Goal: Transaction & Acquisition: Purchase product/service

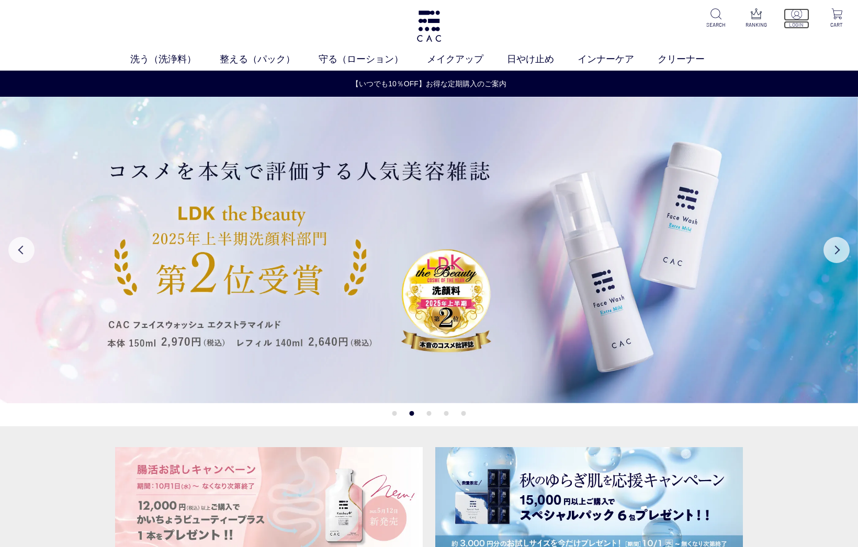
click at [801, 24] on p "LOGIN" at bounding box center [796, 25] width 26 height 8
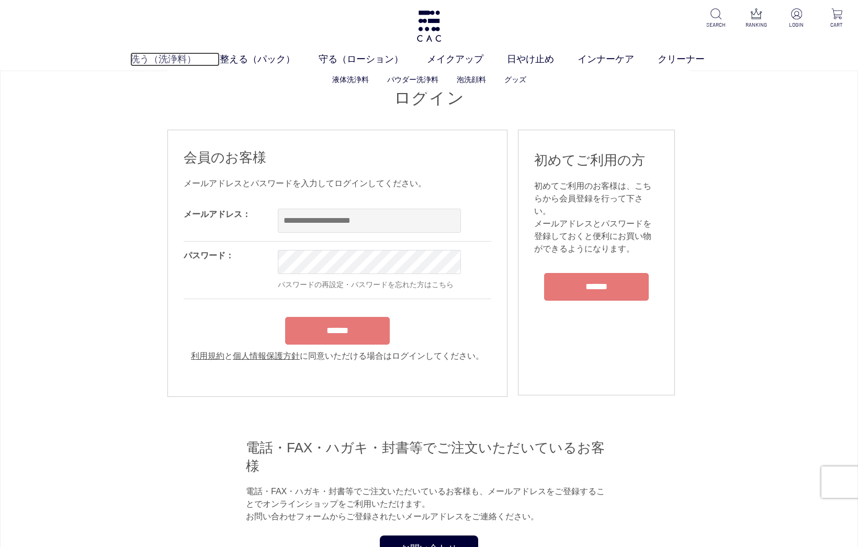
click at [181, 60] on link "洗う（洗浄料）" at bounding box center [174, 59] width 89 height 14
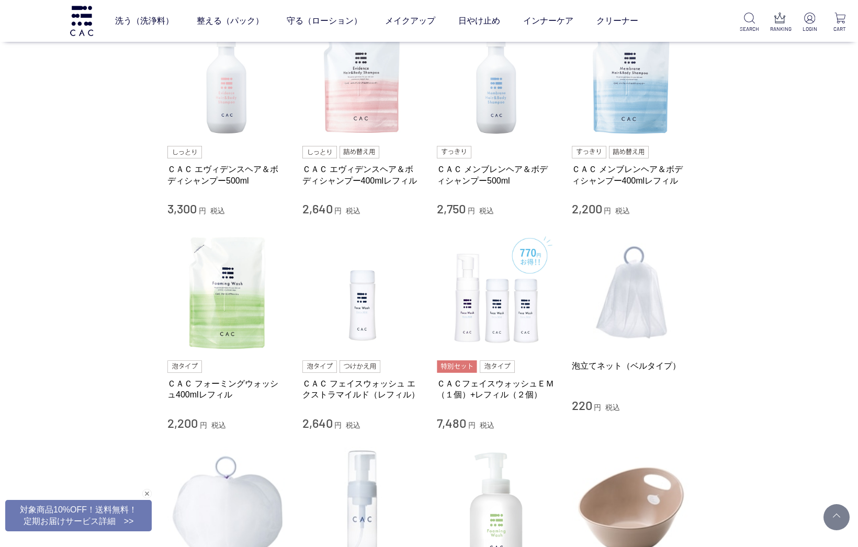
scroll to position [471, 0]
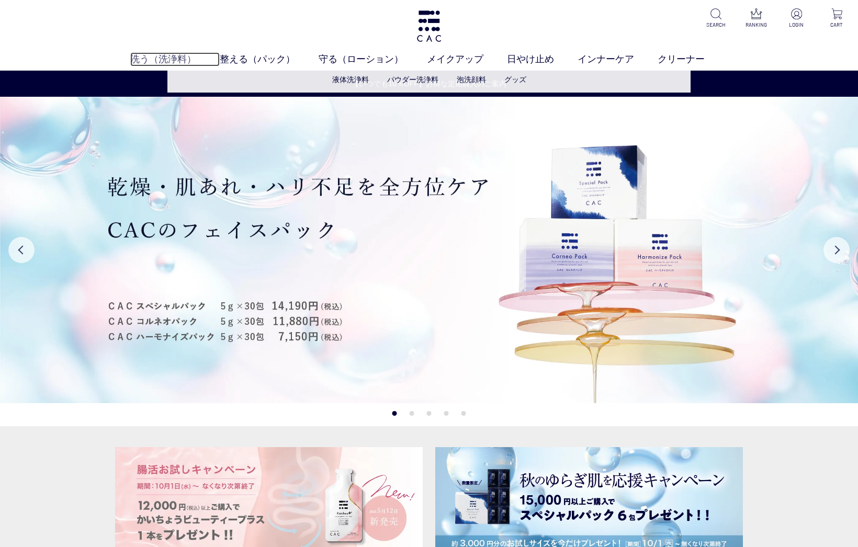
click at [183, 62] on link "洗う（洗浄料）" at bounding box center [174, 59] width 89 height 14
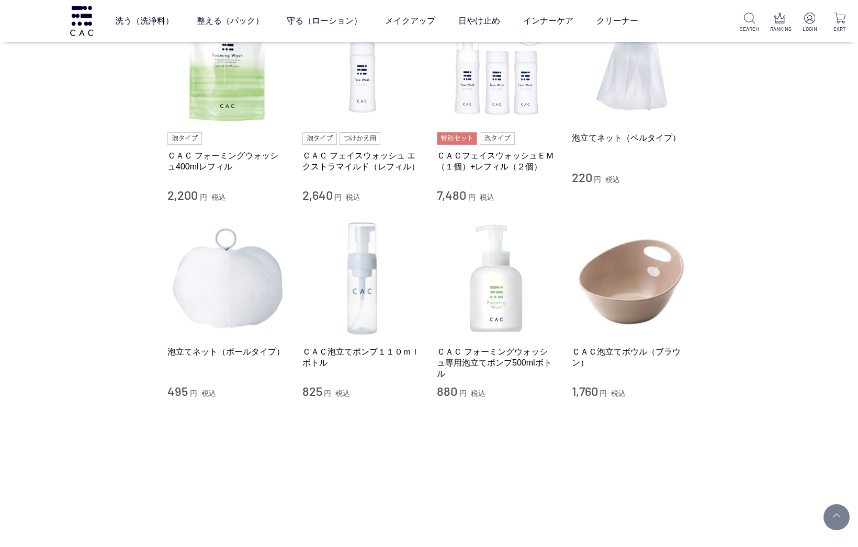
scroll to position [628, 0]
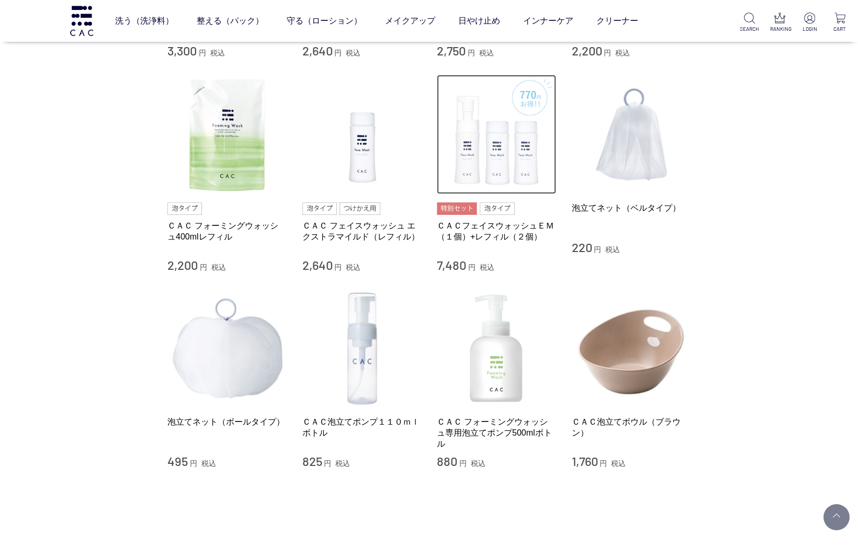
click at [502, 154] on img at bounding box center [496, 134] width 119 height 119
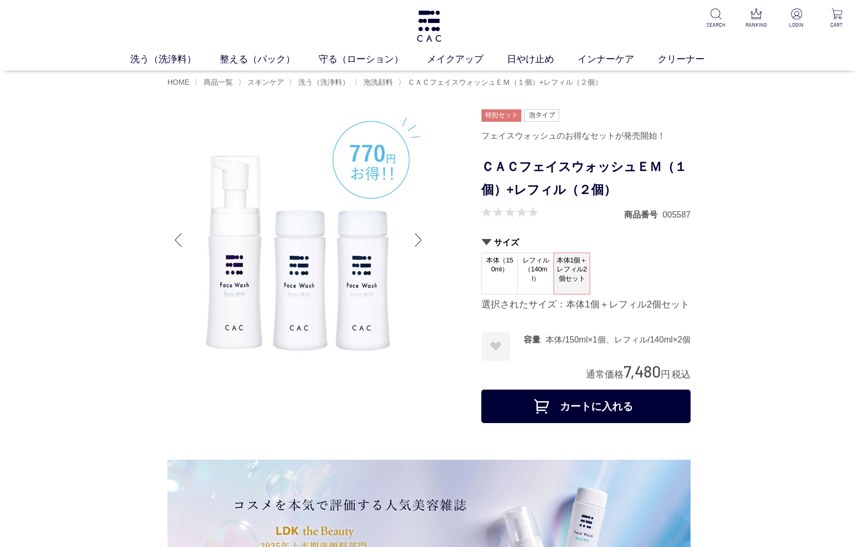
click at [607, 404] on button "カートに入れる" at bounding box center [585, 406] width 209 height 33
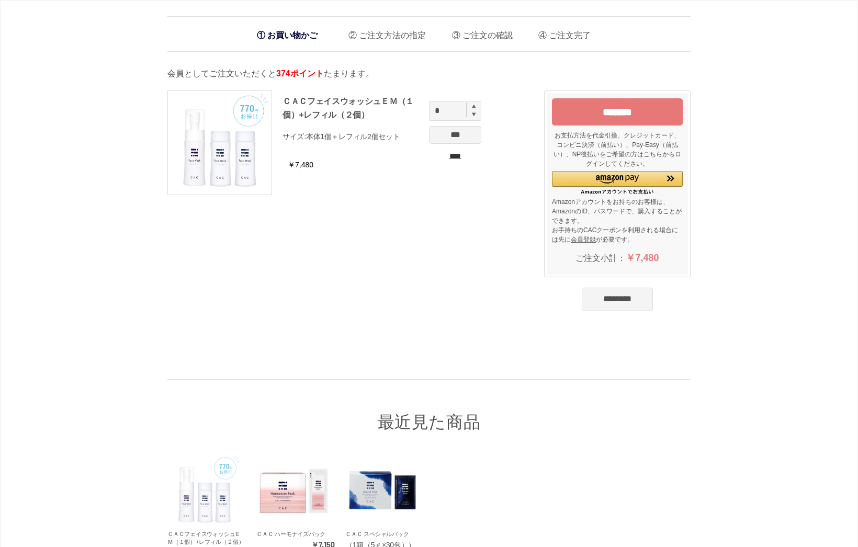
click at [624, 105] on input "*******" at bounding box center [617, 111] width 131 height 27
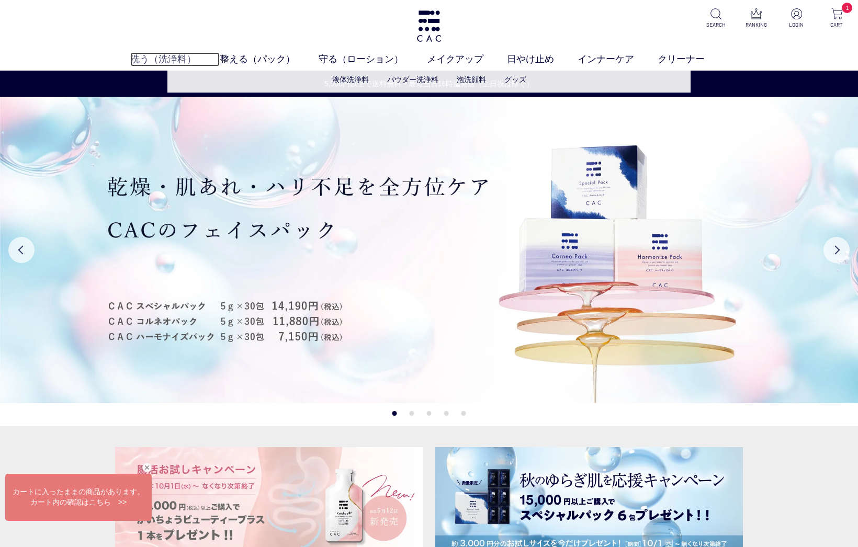
click at [167, 58] on link "洗う（洗浄料）" at bounding box center [174, 59] width 89 height 14
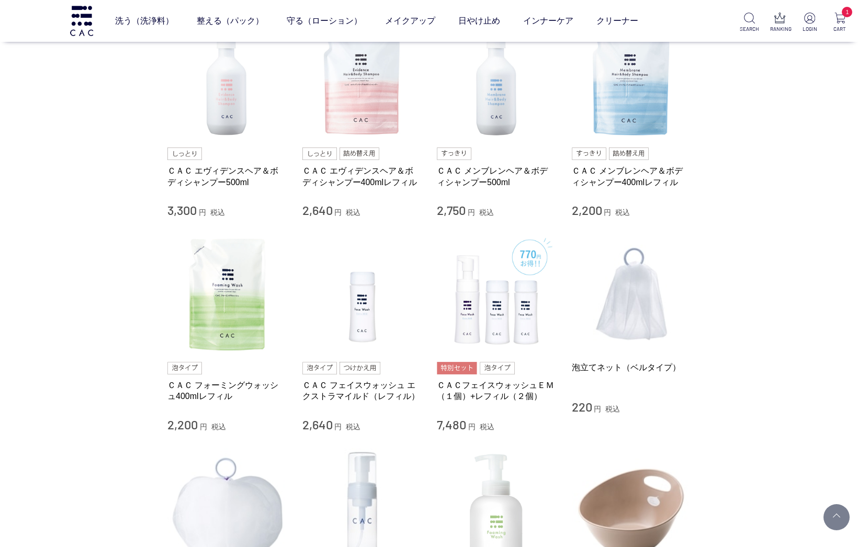
scroll to position [471, 0]
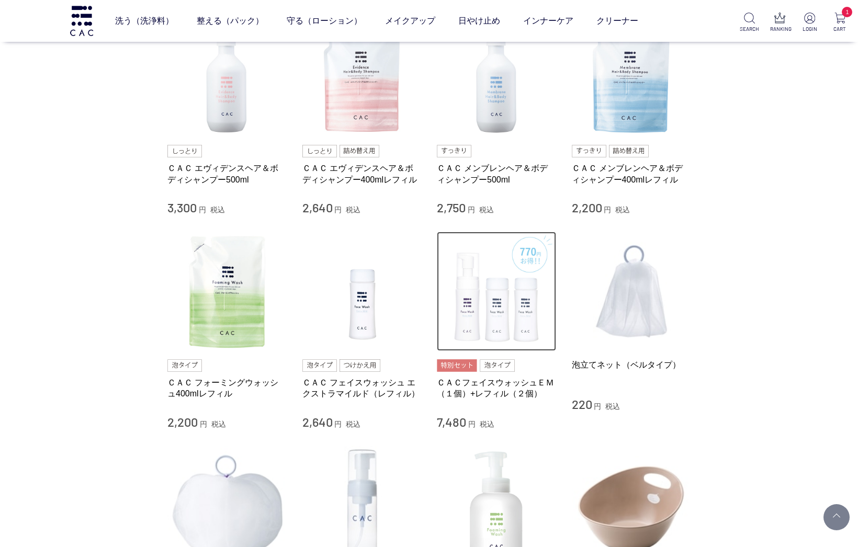
click at [489, 285] on img at bounding box center [496, 291] width 119 height 119
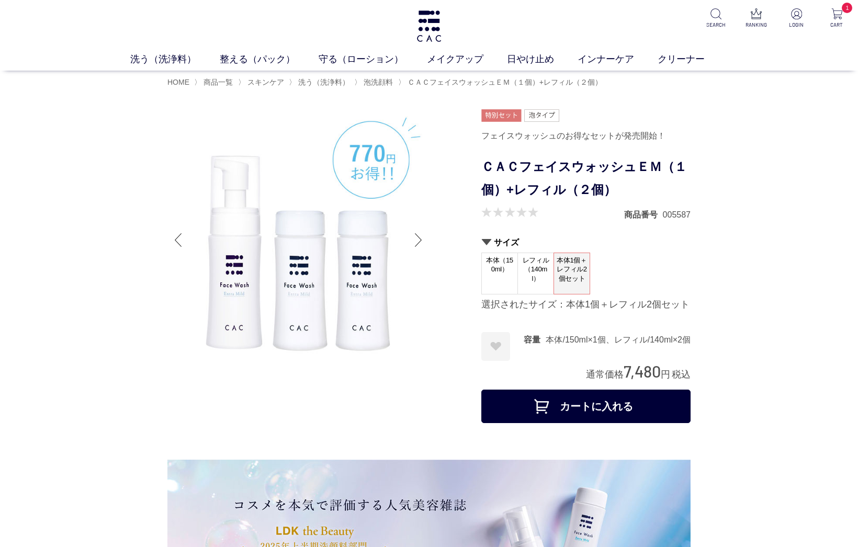
click at [646, 405] on button "カートに入れる" at bounding box center [585, 406] width 209 height 33
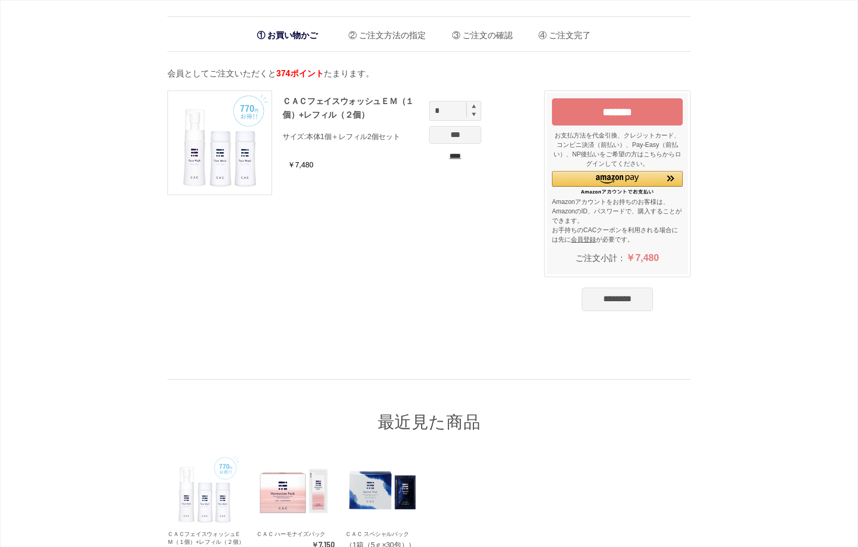
click at [597, 111] on input "*******" at bounding box center [617, 111] width 131 height 27
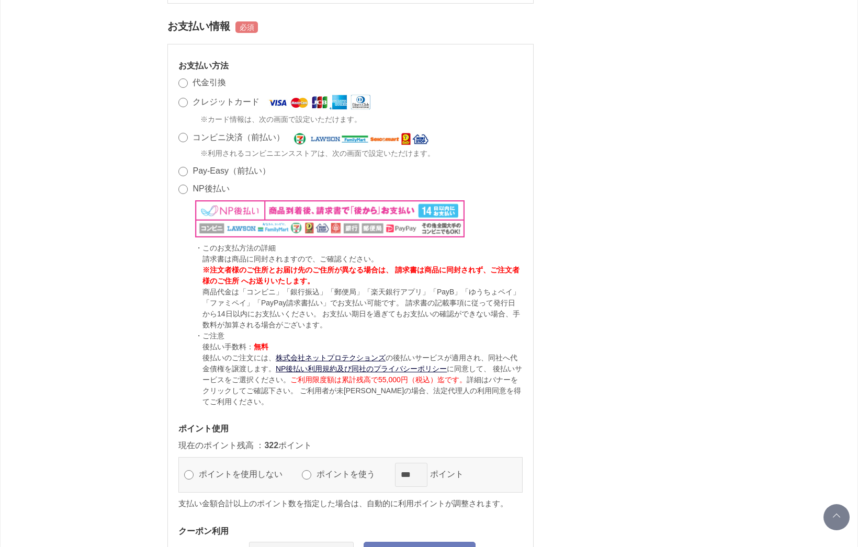
scroll to position [784, 0]
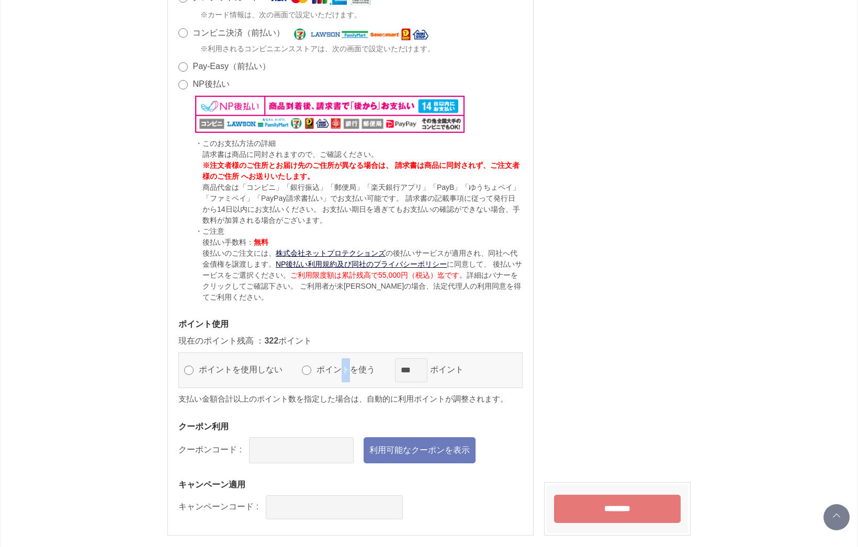
click at [345, 370] on label "ポイントを使う" at bounding box center [350, 369] width 73 height 9
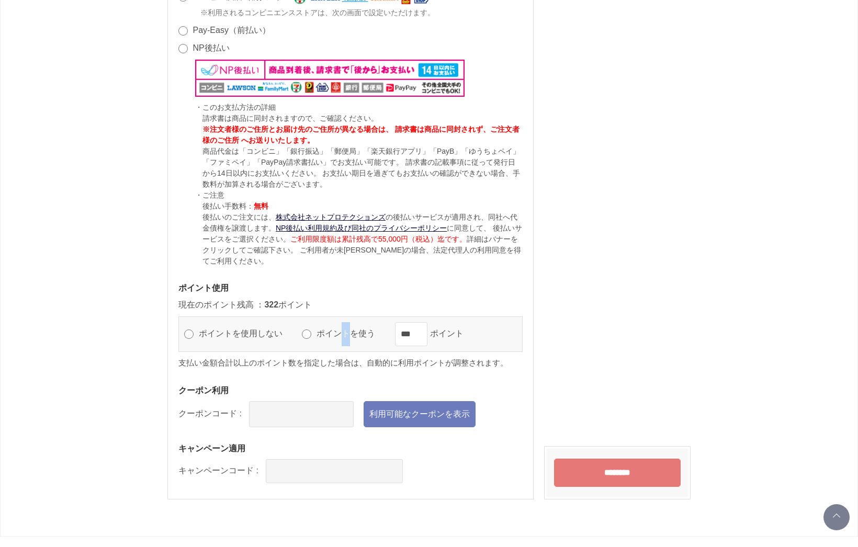
scroll to position [837, 0]
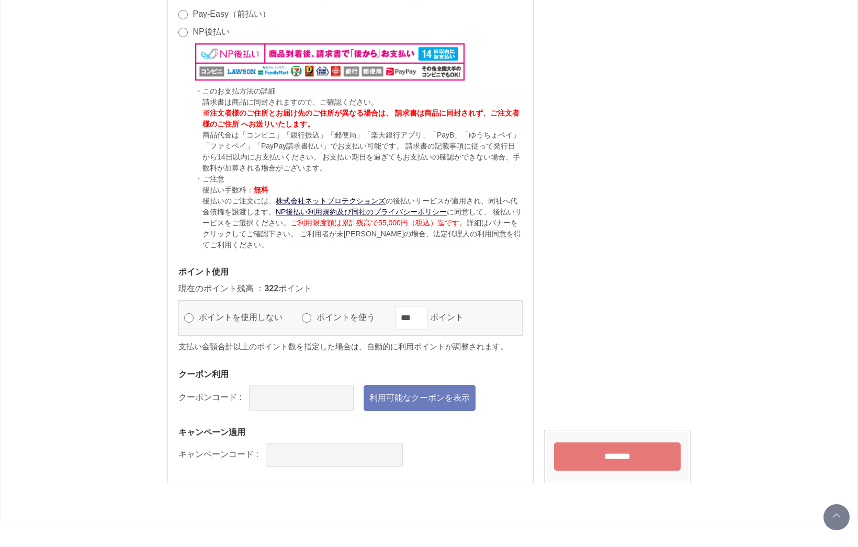
click at [309, 393] on input "text" at bounding box center [301, 398] width 105 height 26
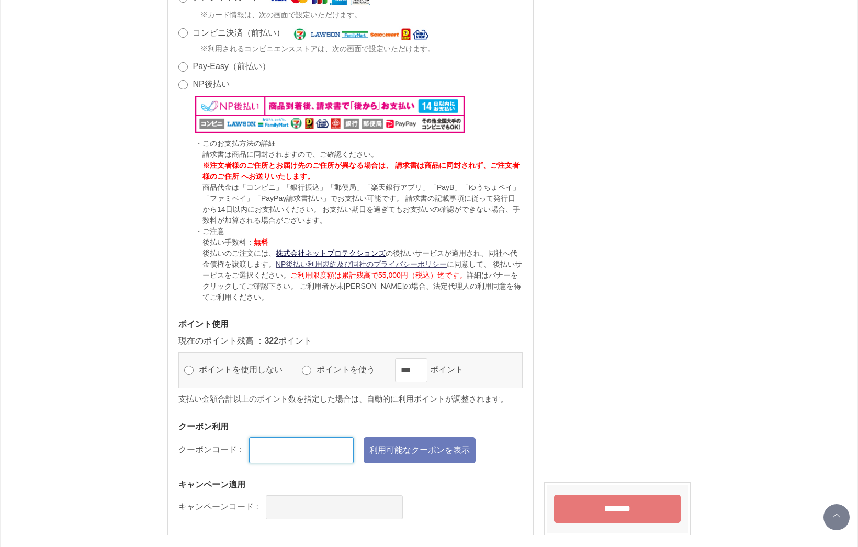
scroll to position [911, 0]
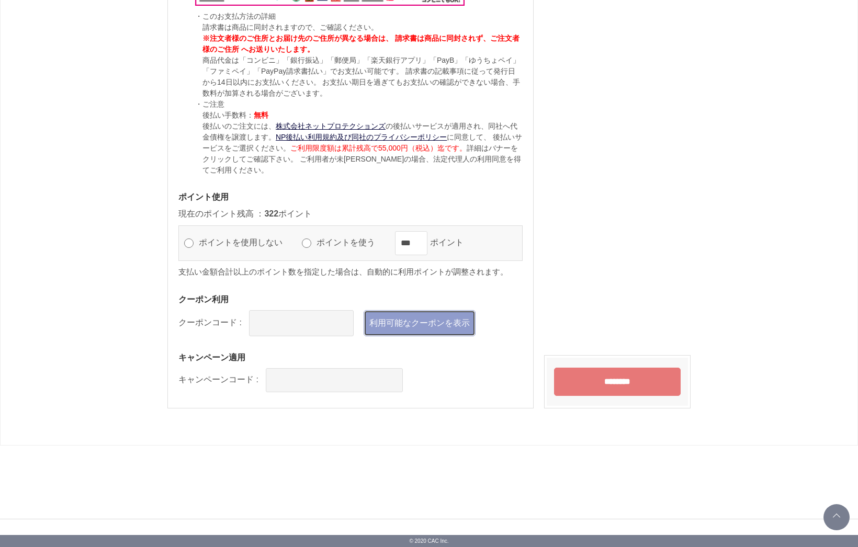
click at [428, 322] on link "利用可能なクーポンを表示" at bounding box center [419, 323] width 112 height 26
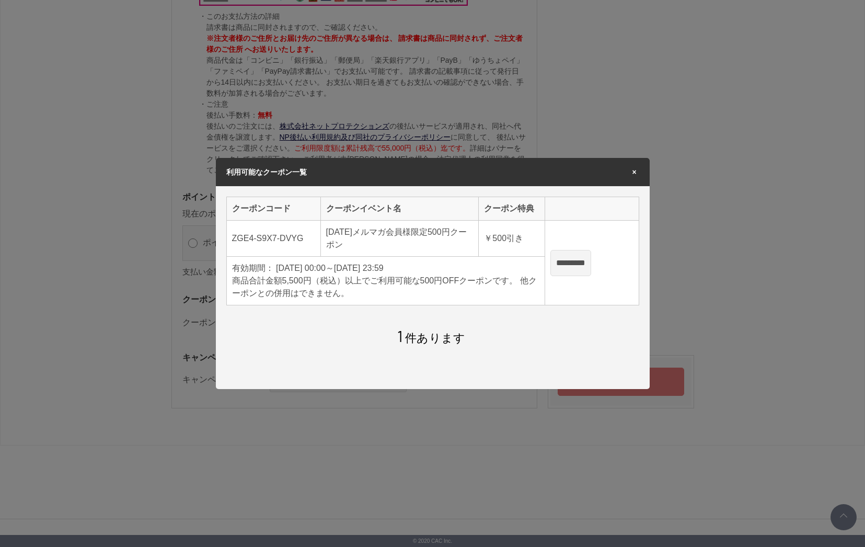
click at [571, 270] on input "*********" at bounding box center [571, 263] width 41 height 26
type input "**********"
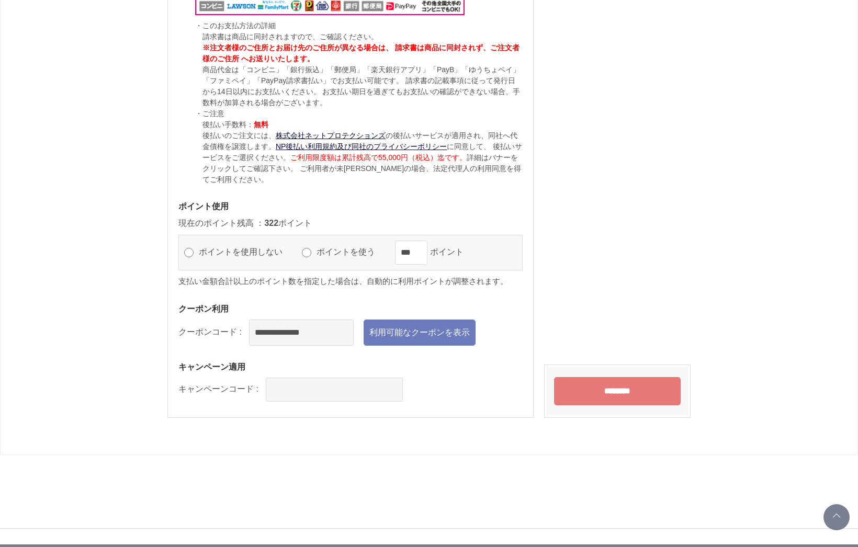
scroll to position [911, 0]
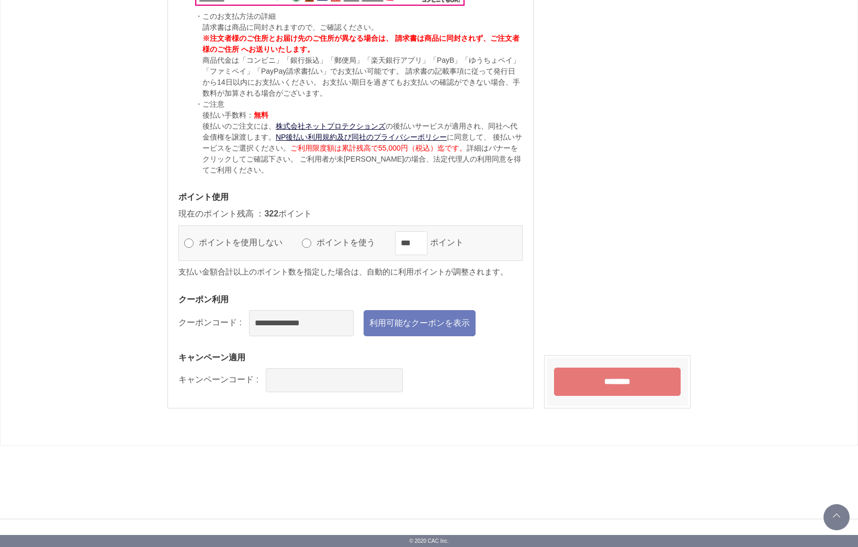
click at [617, 381] on input "********" at bounding box center [617, 382] width 127 height 28
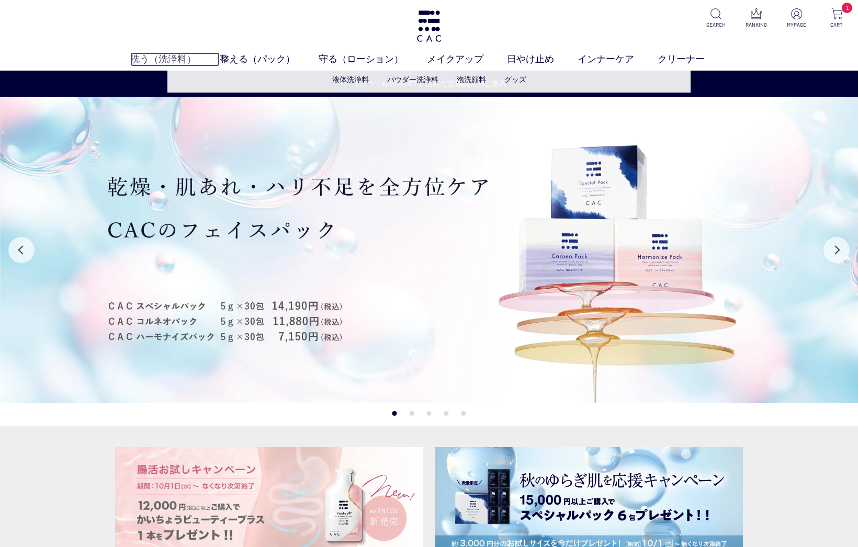
click at [177, 60] on link "洗う（洗浄料）" at bounding box center [174, 59] width 89 height 14
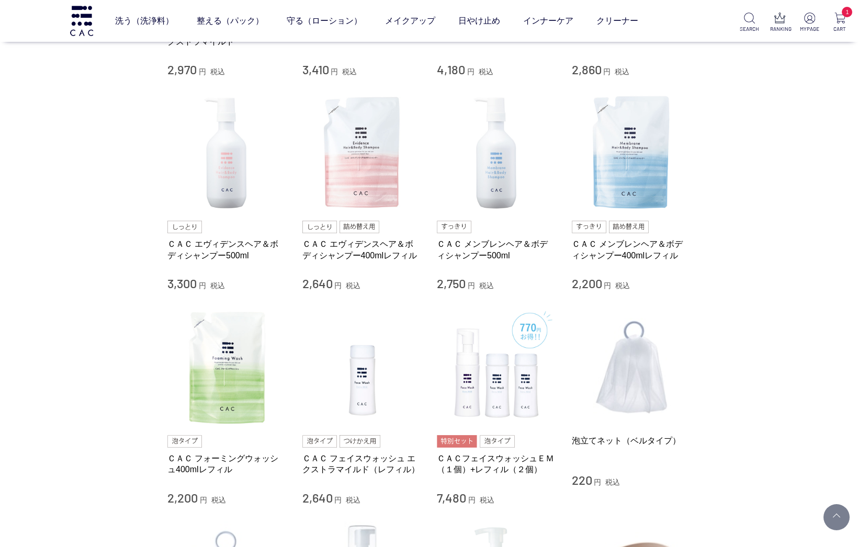
scroll to position [418, 0]
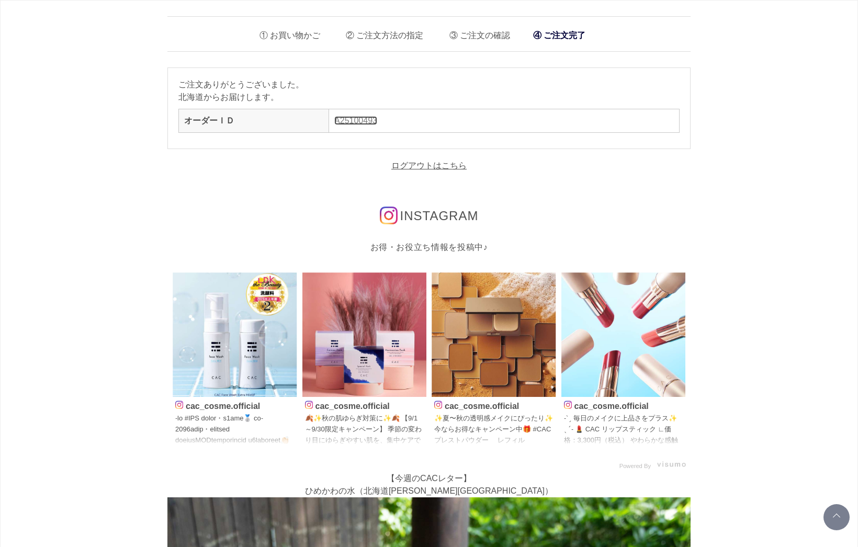
click at [350, 118] on link "A25100493" at bounding box center [355, 120] width 43 height 9
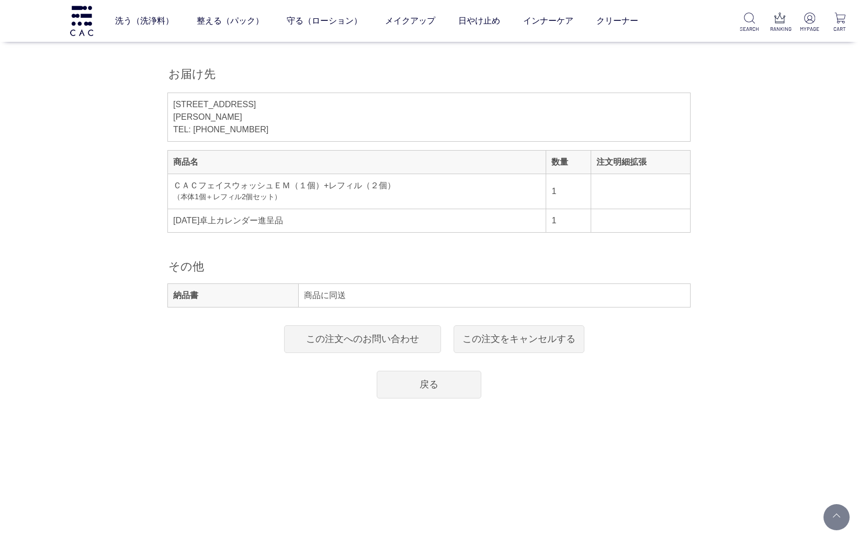
scroll to position [523, 0]
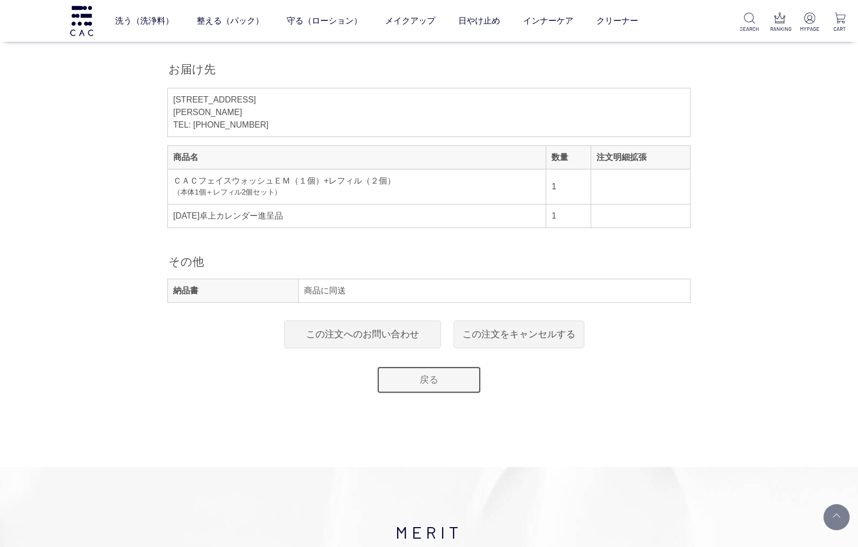
click at [435, 379] on link "戻る" at bounding box center [429, 380] width 105 height 28
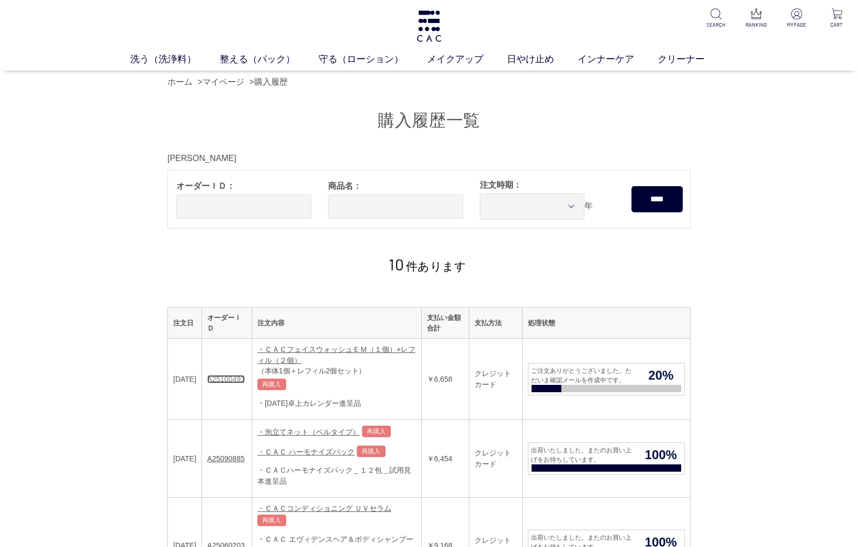
click at [238, 380] on link "A25100493" at bounding box center [226, 379] width 38 height 8
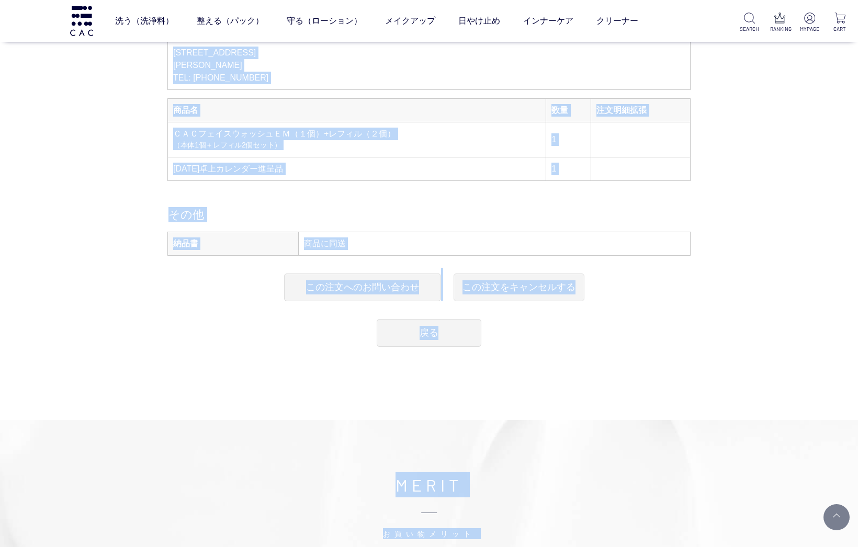
scroll to position [582, 0]
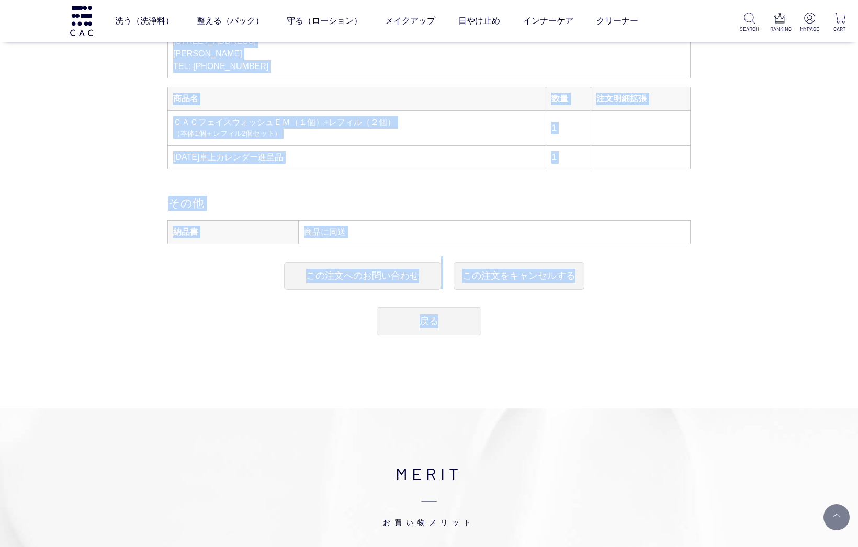
drag, startPoint x: 383, startPoint y: 120, endPoint x: 582, endPoint y: 304, distance: 270.5
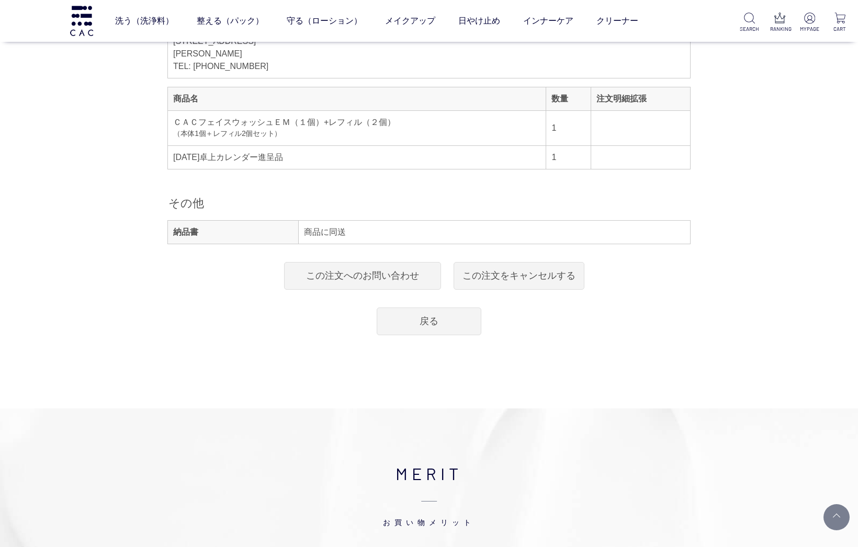
drag, startPoint x: 582, startPoint y: 304, endPoint x: 549, endPoint y: 306, distance: 32.5
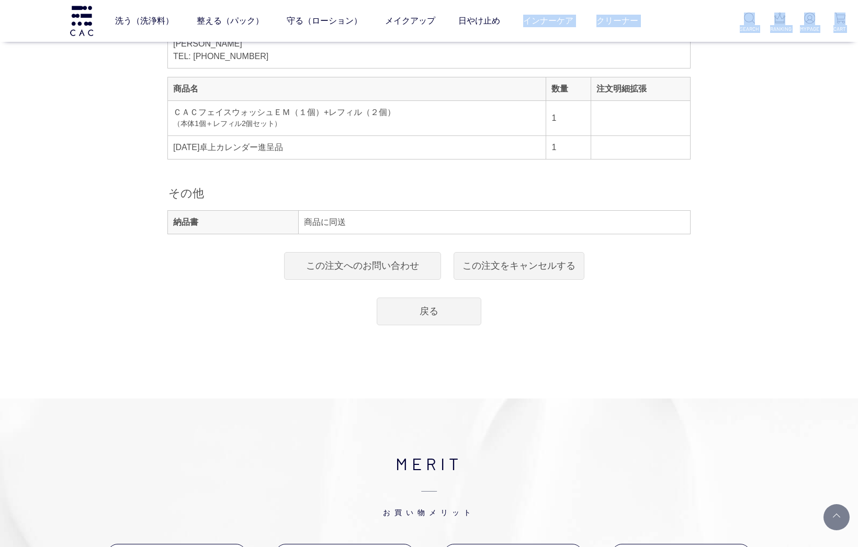
scroll to position [491, 0]
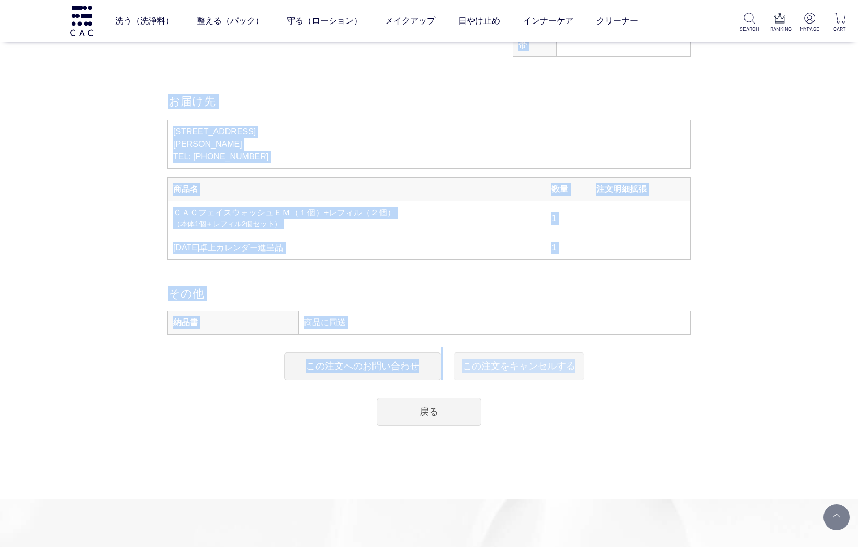
drag, startPoint x: 378, startPoint y: 115, endPoint x: 576, endPoint y: 354, distance: 310.5
drag, startPoint x: 576, startPoint y: 354, endPoint x: 513, endPoint y: 355, distance: 63.3
drag, startPoint x: 513, startPoint y: 355, endPoint x: 403, endPoint y: 355, distance: 110.3
drag, startPoint x: 403, startPoint y: 355, endPoint x: 272, endPoint y: 364, distance: 131.1
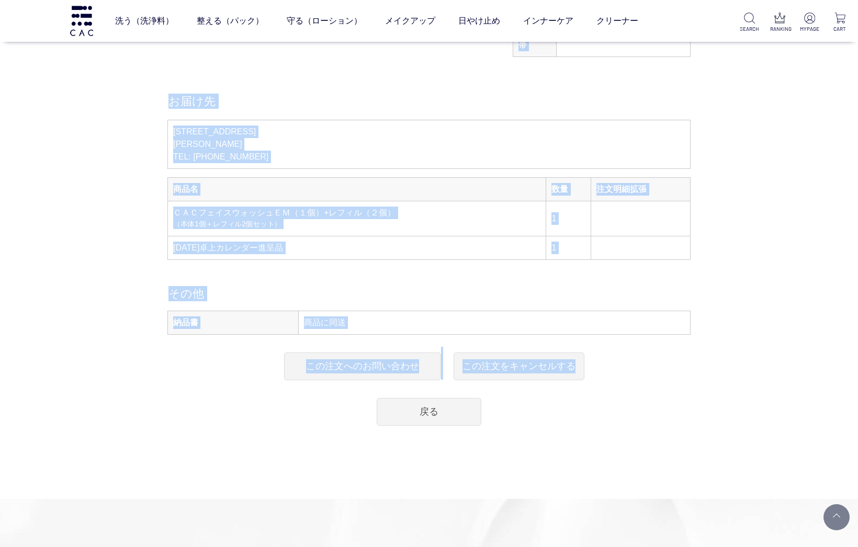
click at [272, 364] on div "この注文商品をもう一度購入する この注文へのお問い合わせ この注文をキャンセルする" at bounding box center [428, 363] width 523 height 33
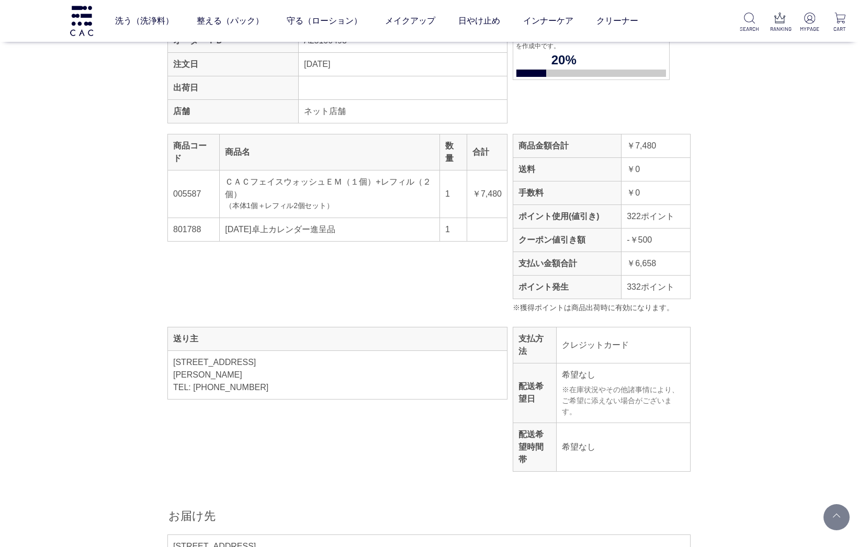
scroll to position [0, 0]
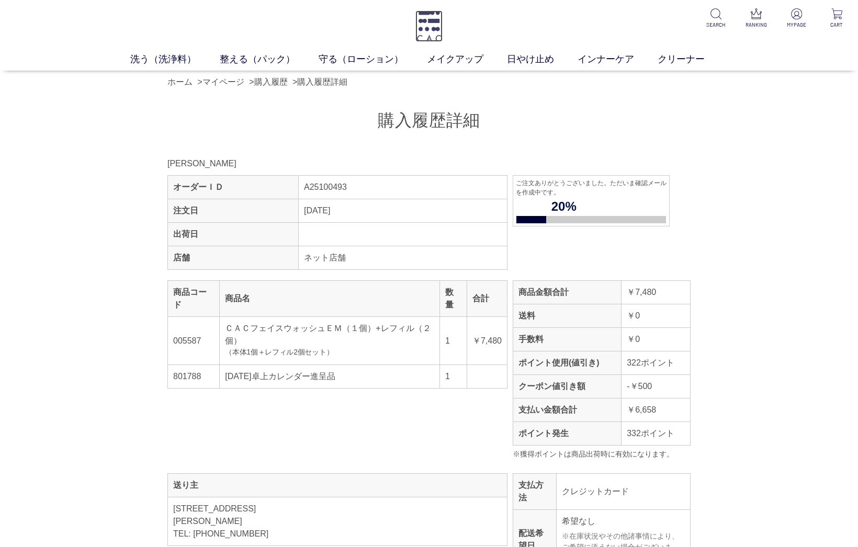
click at [424, 21] on img at bounding box center [428, 25] width 27 height 31
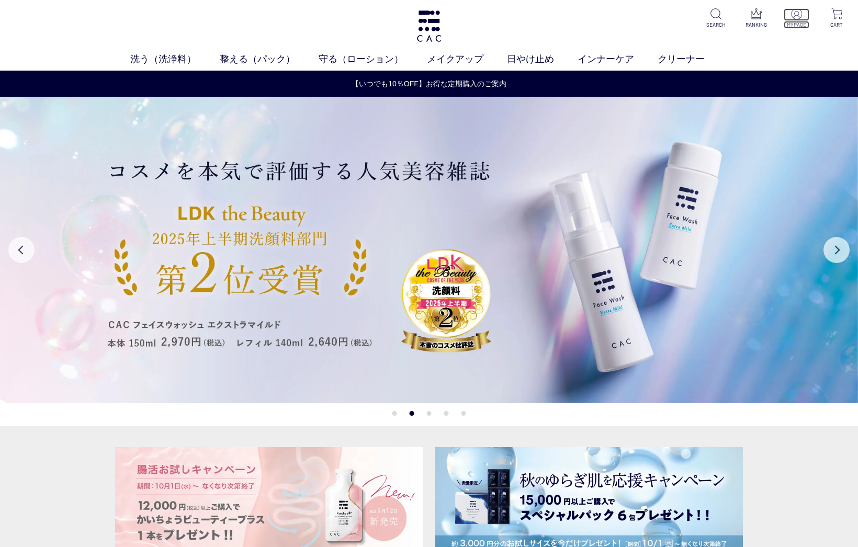
click at [795, 23] on p "MYPAGE" at bounding box center [796, 25] width 26 height 8
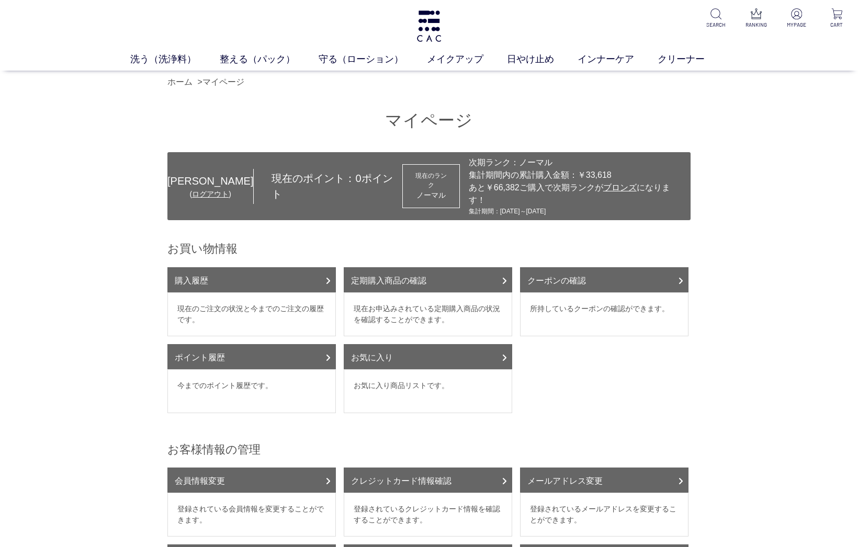
click at [218, 301] on dd "現在のご注文の状況と今までのご注文の履歴です。" at bounding box center [251, 314] width 168 height 44
click at [218, 297] on dd "現在のご注文の状況と今までのご注文の履歴です。" at bounding box center [251, 314] width 168 height 44
click at [198, 269] on link "購入履歴" at bounding box center [251, 279] width 168 height 25
click at [192, 190] on link "ログアウト" at bounding box center [210, 194] width 37 height 8
